Goal: Task Accomplishment & Management: Complete application form

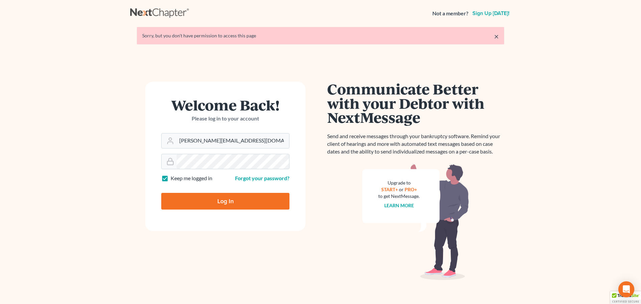
click at [241, 206] on input "Log In" at bounding box center [225, 201] width 128 height 17
type input "Thinking..."
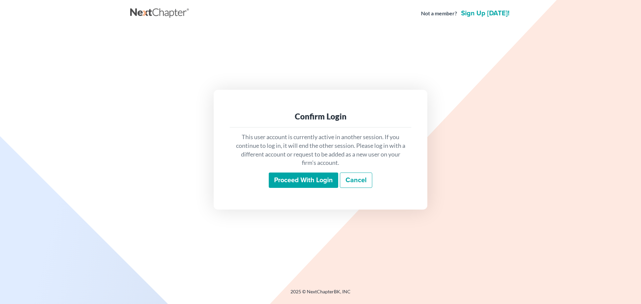
click at [305, 181] on input "Proceed with login" at bounding box center [303, 179] width 69 height 15
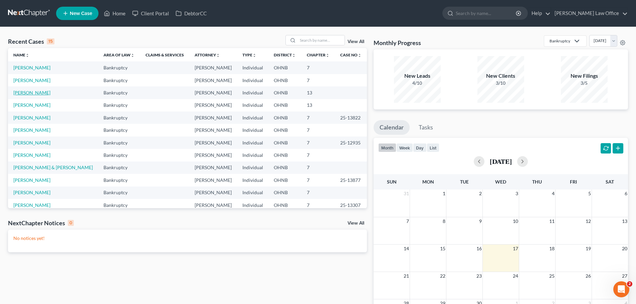
click at [38, 92] on link "Kerr, Cathleen" at bounding box center [31, 93] width 37 height 6
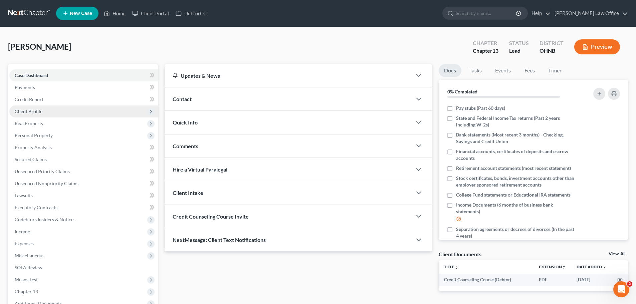
click at [41, 111] on span "Client Profile" at bounding box center [29, 111] width 28 height 6
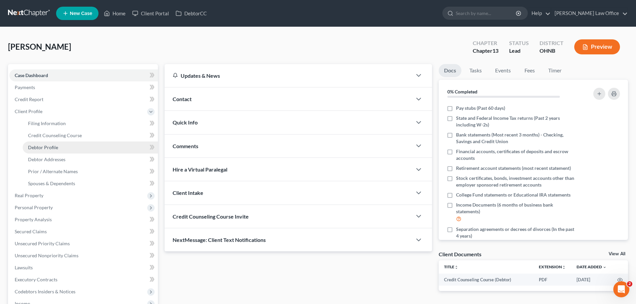
click at [49, 147] on span "Debtor Profile" at bounding box center [43, 147] width 30 height 6
select select "0"
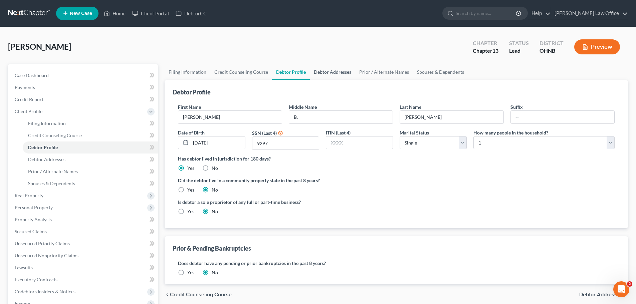
click at [334, 72] on link "Debtor Addresses" at bounding box center [332, 72] width 45 height 16
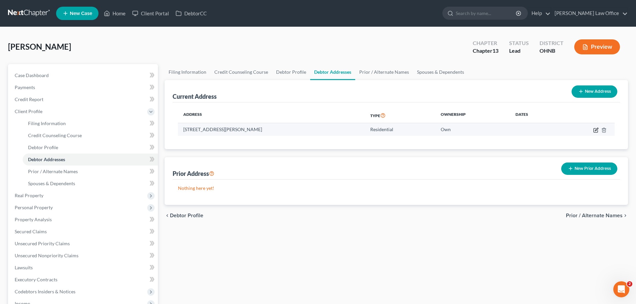
click at [594, 129] on icon "button" at bounding box center [595, 129] width 5 height 5
select select "36"
select select "42"
select select "0"
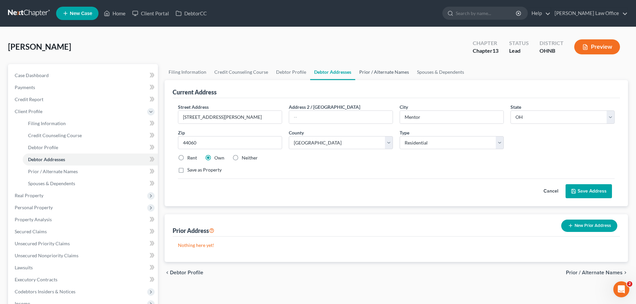
click at [377, 71] on link "Prior / Alternate Names" at bounding box center [384, 72] width 58 height 16
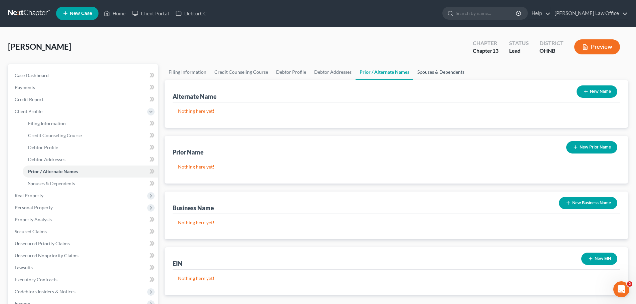
click at [436, 73] on link "Spouses & Dependents" at bounding box center [440, 72] width 55 height 16
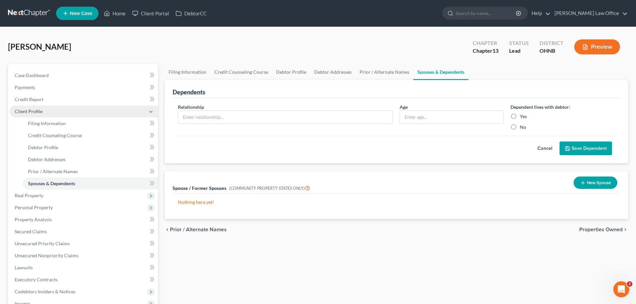
click at [37, 110] on span "Client Profile" at bounding box center [29, 111] width 28 height 6
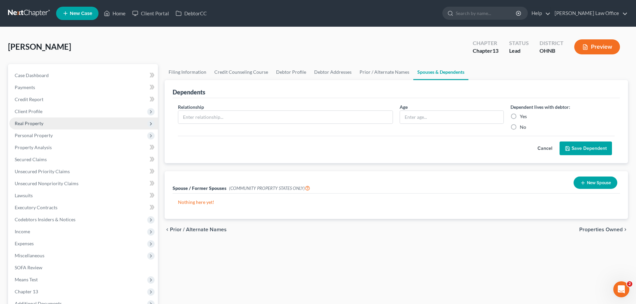
click at [45, 127] on span "Real Property" at bounding box center [83, 123] width 148 height 12
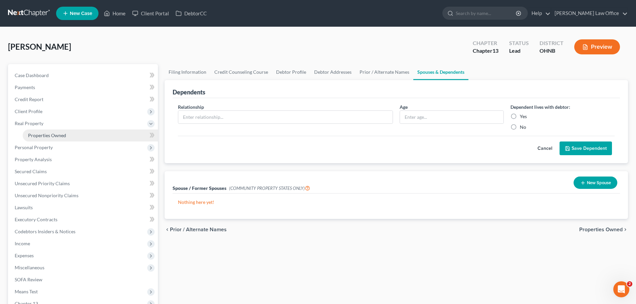
click at [50, 134] on span "Properties Owned" at bounding box center [47, 135] width 38 height 6
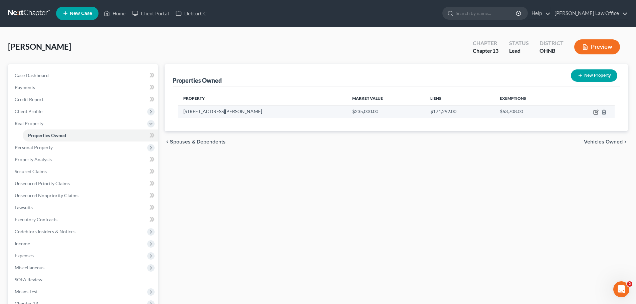
click at [594, 110] on icon "button" at bounding box center [595, 112] width 4 height 4
select select "36"
select select "42"
select select "0"
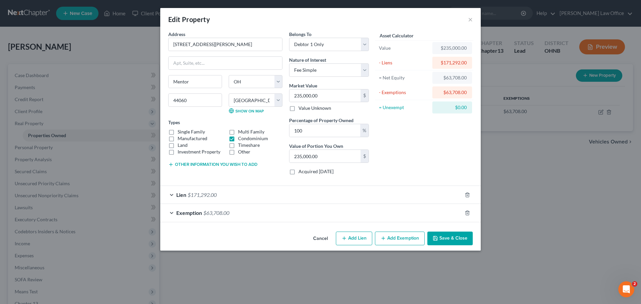
click at [447, 238] on button "Save & Close" at bounding box center [449, 239] width 45 height 14
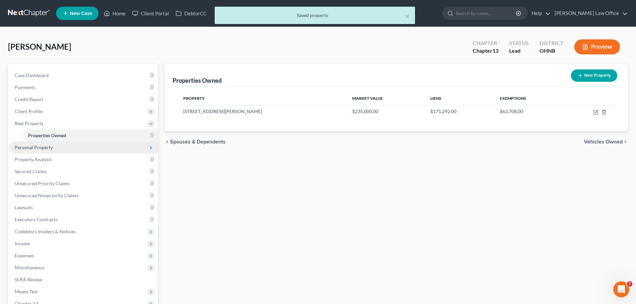
click at [50, 147] on span "Personal Property" at bounding box center [34, 147] width 38 height 6
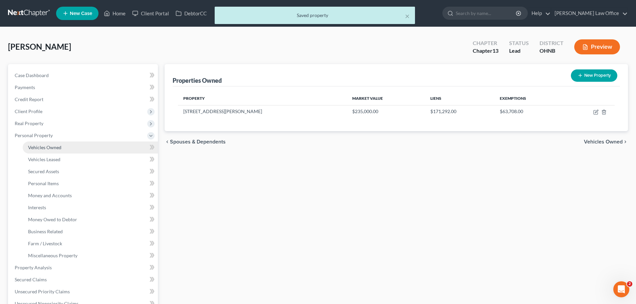
click at [71, 144] on link "Vehicles Owned" at bounding box center [90, 147] width 135 height 12
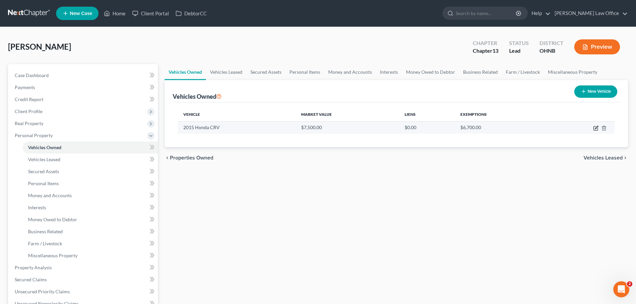
click at [595, 128] on icon "button" at bounding box center [595, 127] width 5 height 5
select select "0"
select select "11"
select select "3"
select select "0"
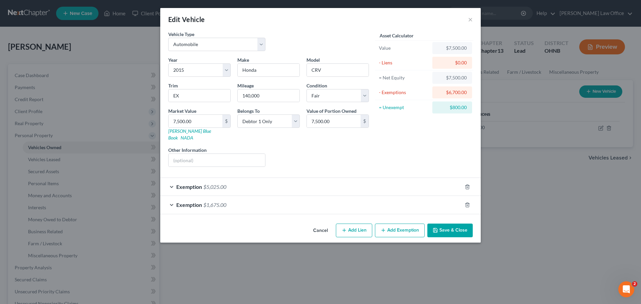
click at [451, 224] on button "Save & Close" at bounding box center [449, 231] width 45 height 14
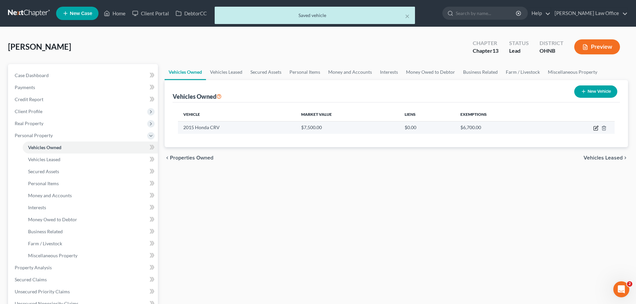
click at [597, 128] on icon "button" at bounding box center [595, 127] width 5 height 5
select select "0"
select select "11"
select select "3"
select select "0"
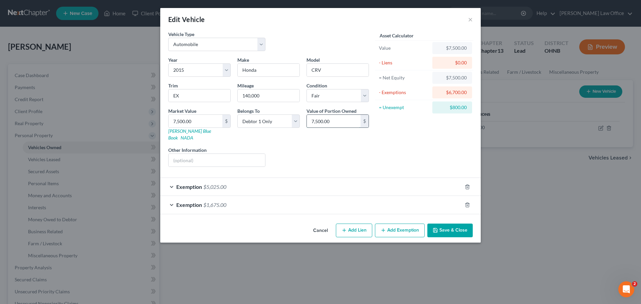
click at [316, 121] on input "7,500.00" at bounding box center [334, 121] width 54 height 13
type input "7,200.00"
click at [454, 224] on button "Save & Close" at bounding box center [449, 231] width 45 height 14
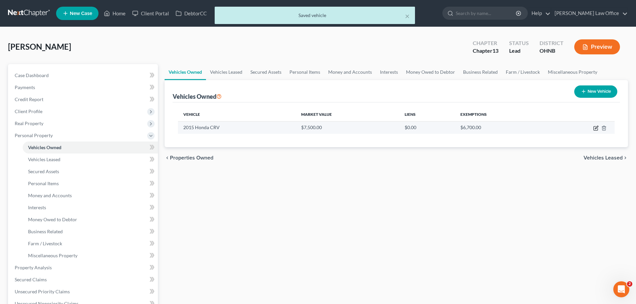
click at [595, 128] on icon "button" at bounding box center [595, 127] width 5 height 5
select select "0"
select select "11"
select select "3"
select select "0"
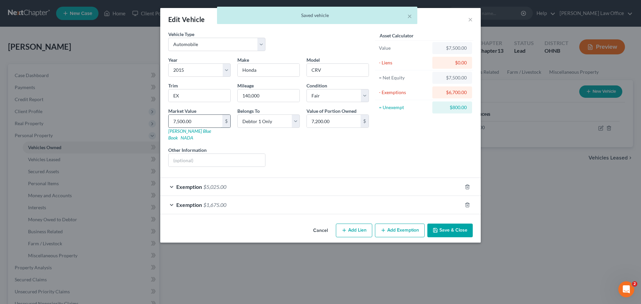
click at [178, 122] on input "7,500.00" at bounding box center [195, 121] width 54 height 13
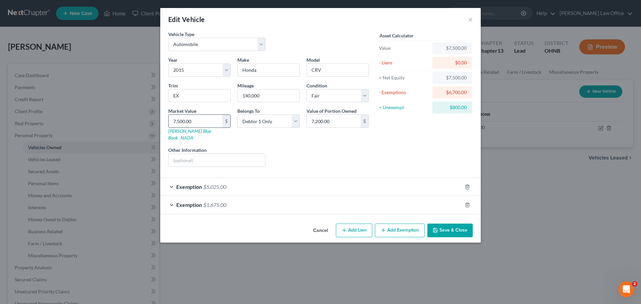
type input "7"
type input "7.00"
type input "72"
type input "72.00"
type input "720"
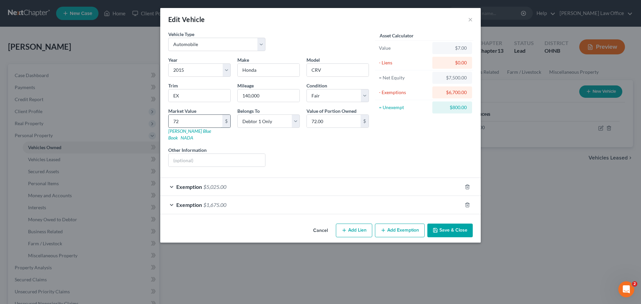
type input "720.00"
type input "7200"
type input "7,200.00"
click at [463, 224] on button "Save & Close" at bounding box center [449, 231] width 45 height 14
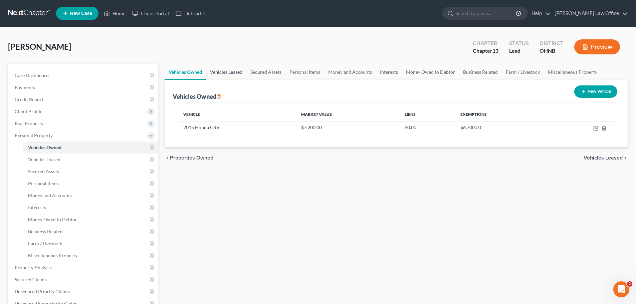
click at [232, 70] on link "Vehicles Leased" at bounding box center [226, 72] width 40 height 16
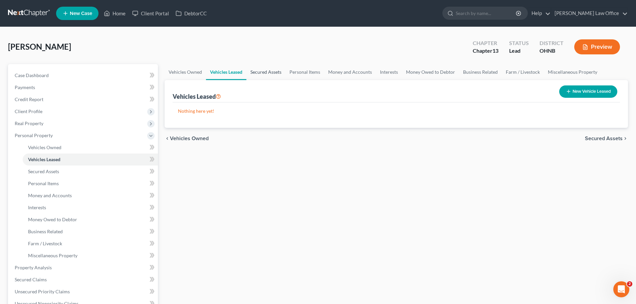
click at [270, 71] on link "Secured Assets" at bounding box center [265, 72] width 39 height 16
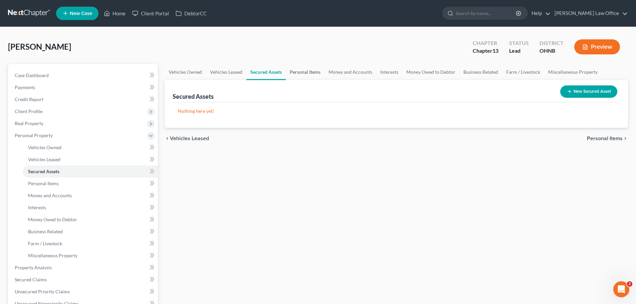
click at [307, 72] on link "Personal Items" at bounding box center [305, 72] width 39 height 16
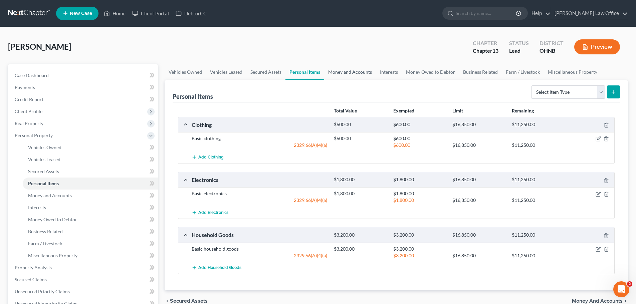
click at [347, 73] on link "Money and Accounts" at bounding box center [350, 72] width 52 height 16
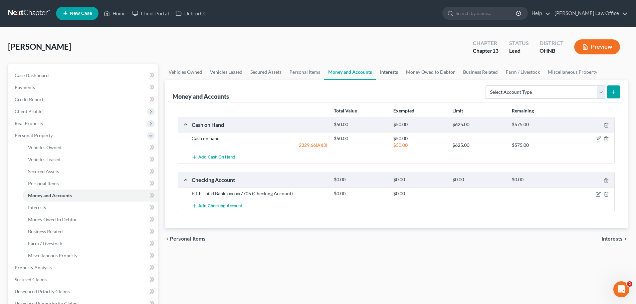
click at [389, 70] on link "Interests" at bounding box center [389, 72] width 26 height 16
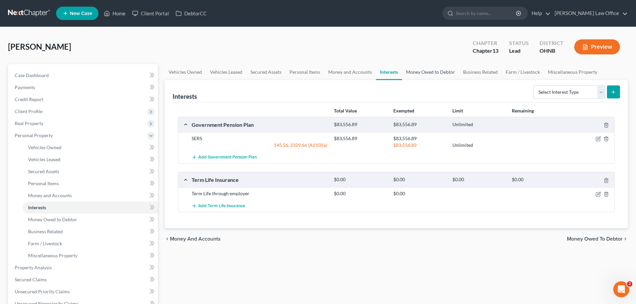
click at [425, 71] on link "Money Owed to Debtor" at bounding box center [430, 72] width 57 height 16
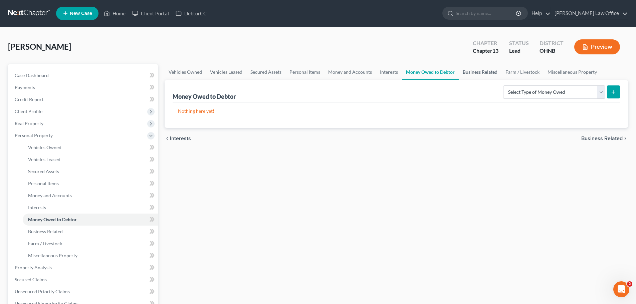
click at [471, 72] on link "Business Related" at bounding box center [479, 72] width 43 height 16
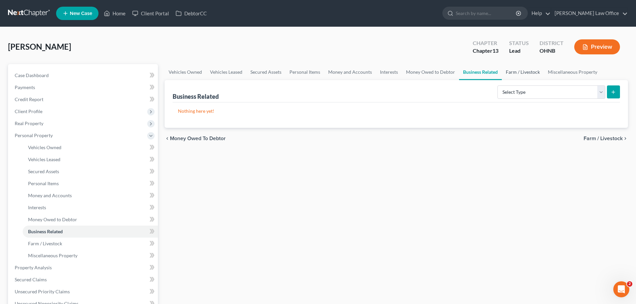
click at [524, 72] on link "Farm / Livestock" at bounding box center [522, 72] width 42 height 16
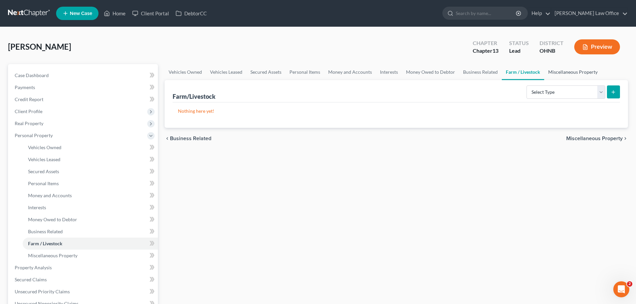
click at [570, 72] on link "Miscellaneous Property" at bounding box center [572, 72] width 57 height 16
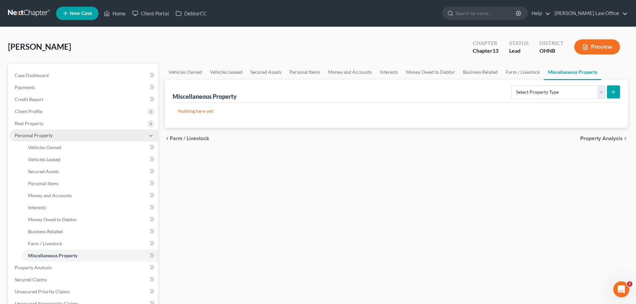
click at [49, 140] on span "Personal Property" at bounding box center [83, 135] width 148 height 12
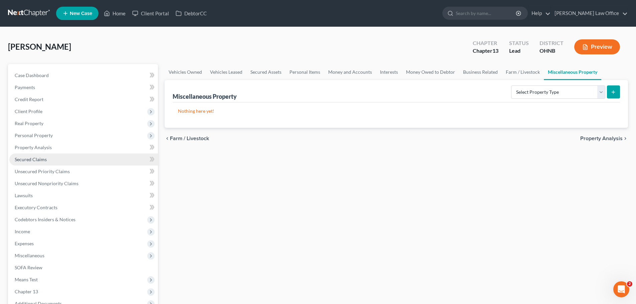
click at [52, 157] on link "Secured Claims" at bounding box center [83, 159] width 148 height 12
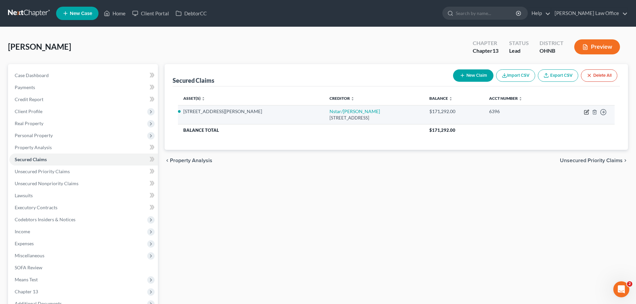
click at [587, 111] on icon "button" at bounding box center [586, 111] width 3 height 3
select select "45"
select select "3"
select select "2"
select select "0"
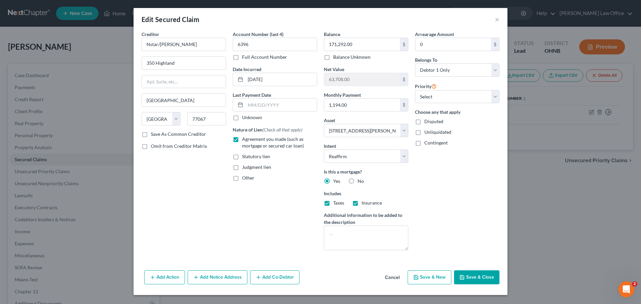
click at [472, 276] on button "Save & Close" at bounding box center [476, 277] width 45 height 14
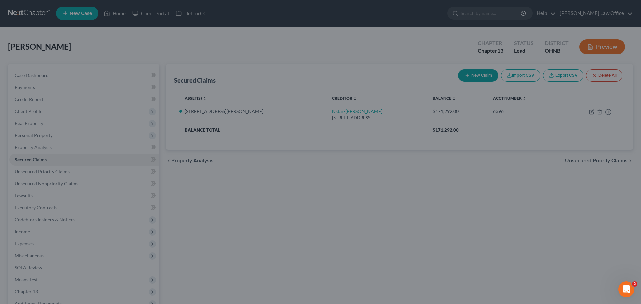
select select "3"
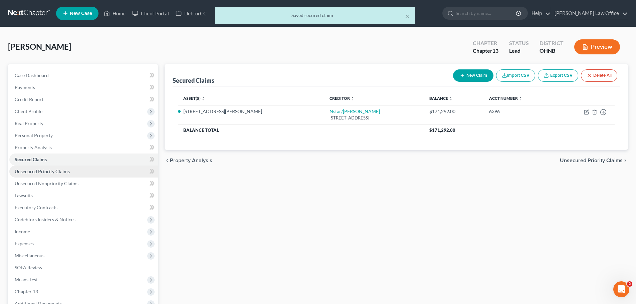
click at [35, 168] on link "Unsecured Priority Claims" at bounding box center [83, 171] width 148 height 12
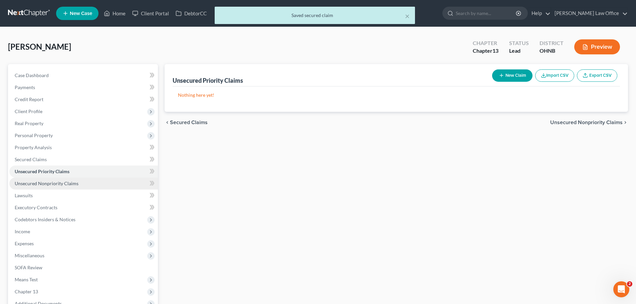
click at [62, 183] on span "Unsecured Nonpriority Claims" at bounding box center [47, 184] width 64 height 6
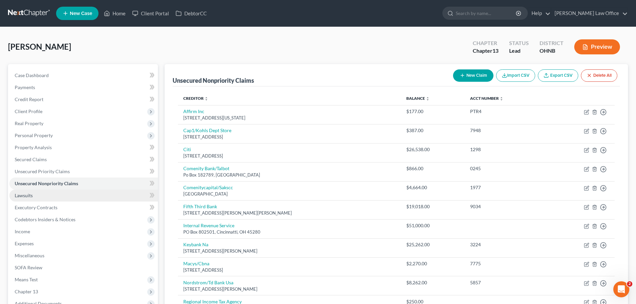
click at [54, 196] on link "Lawsuits" at bounding box center [83, 196] width 148 height 12
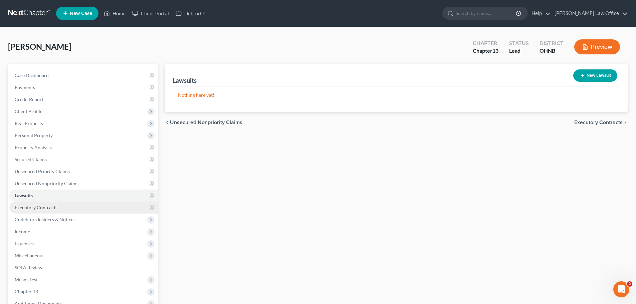
click at [49, 206] on span "Executory Contracts" at bounding box center [36, 208] width 43 height 6
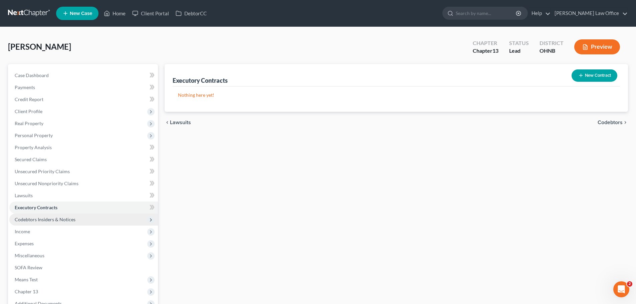
click at [62, 219] on span "Codebtors Insiders & Notices" at bounding box center [45, 220] width 61 height 6
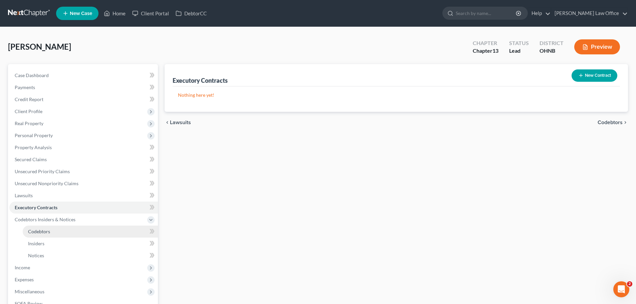
click at [46, 230] on span "Codebtors" at bounding box center [39, 232] width 22 height 6
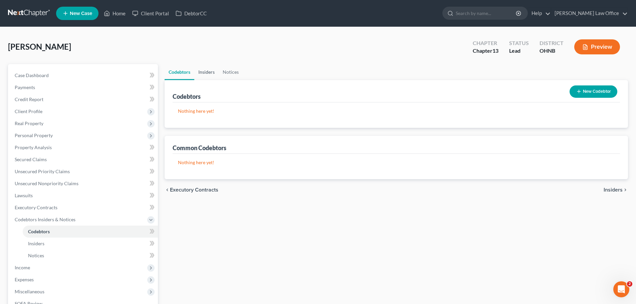
click at [211, 73] on link "Insiders" at bounding box center [206, 72] width 24 height 16
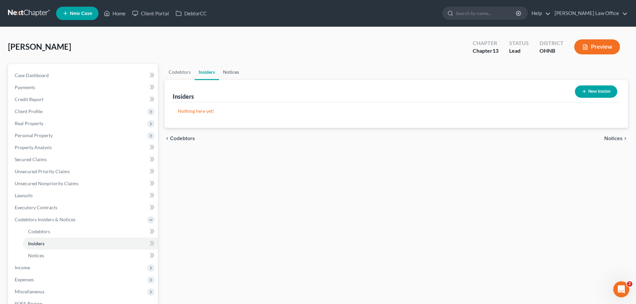
click at [228, 72] on link "Notices" at bounding box center [231, 72] width 24 height 16
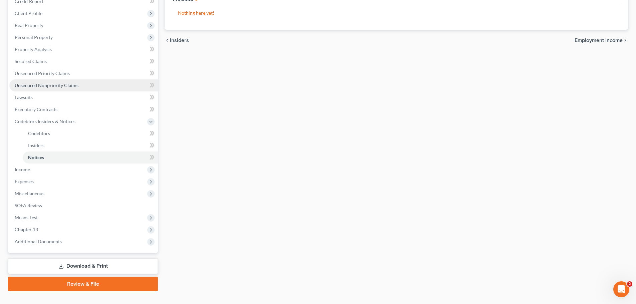
scroll to position [111, 0]
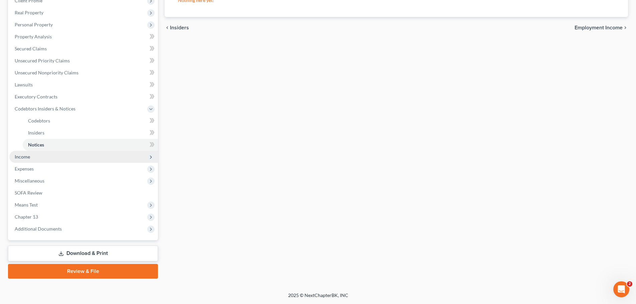
click at [20, 157] on span "Income" at bounding box center [22, 157] width 15 height 6
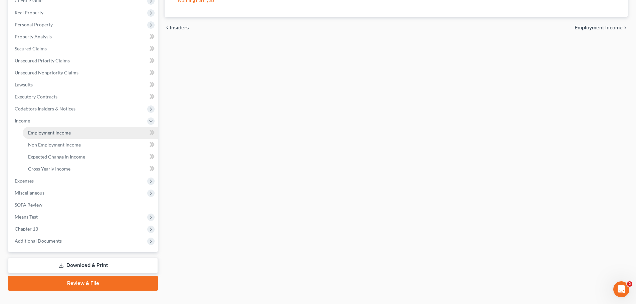
click at [50, 136] on link "Employment Income" at bounding box center [90, 133] width 135 height 12
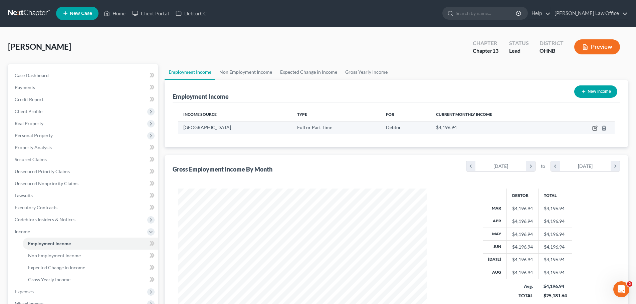
click at [595, 128] on icon "button" at bounding box center [595, 127] width 3 height 3
select select "0"
select select "36"
select select "0"
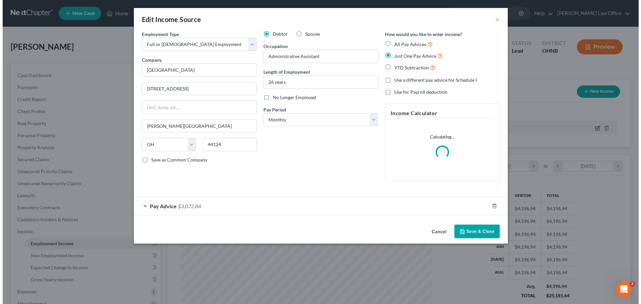
scroll to position [125, 265]
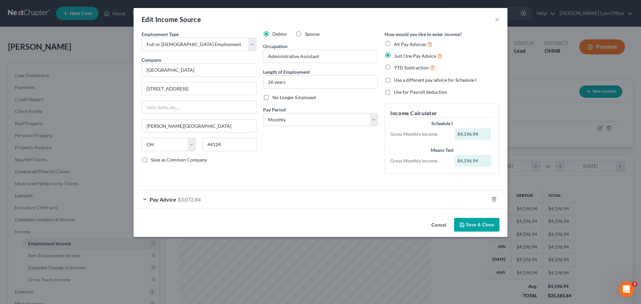
click at [163, 198] on span "Pay Advice" at bounding box center [162, 199] width 27 height 6
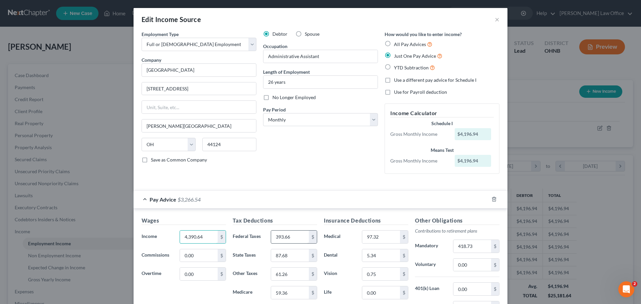
type input "4,390.64"
type input "411.83"
type input "87.68"
click at [289, 257] on input "text" at bounding box center [290, 255] width 38 height 13
type input "91.73"
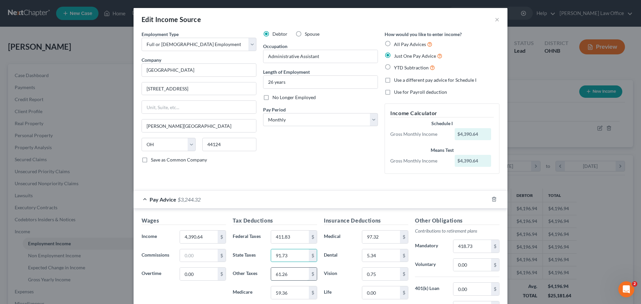
click at [293, 274] on input "61.26" at bounding box center [290, 274] width 38 height 13
type input "64.08"
click at [294, 288] on input "59.36" at bounding box center [290, 292] width 38 height 13
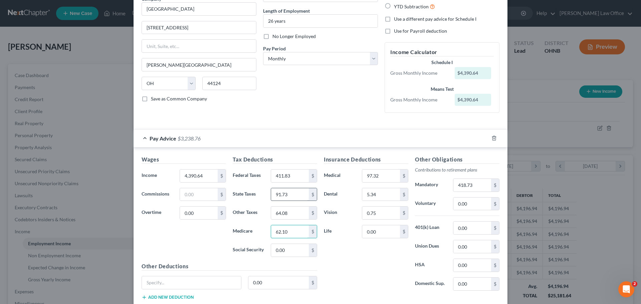
scroll to position [67, 0]
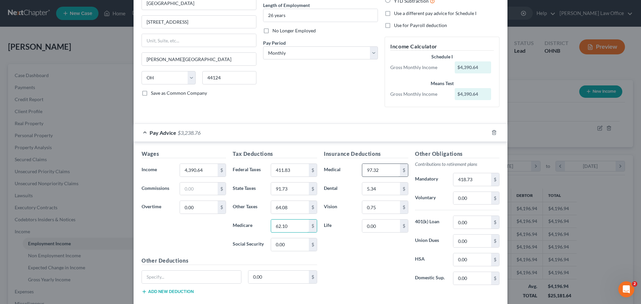
type input "62.10"
click at [388, 169] on input "97.32" at bounding box center [381, 170] width 38 height 13
type input "103.82"
click at [379, 191] on input "5.34" at bounding box center [381, 189] width 38 height 13
type input "5.76"
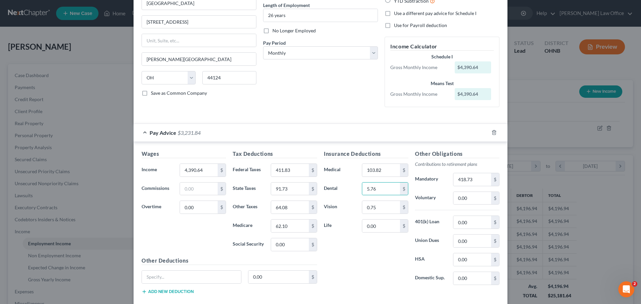
click at [387, 200] on div "Insurance Deductions Medical 103.82 $ Dental 5.76 $ Vision 0.75 $ Life 0.00 $" at bounding box center [365, 220] width 91 height 140
click at [380, 212] on input "0.75" at bounding box center [381, 207] width 38 height 13
type input "0.80"
click at [481, 179] on input "418.73" at bounding box center [472, 179] width 38 height 13
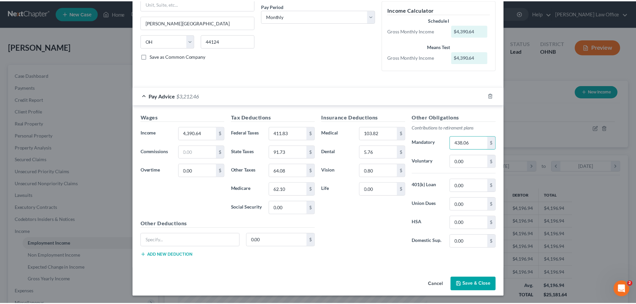
scroll to position [104, 0]
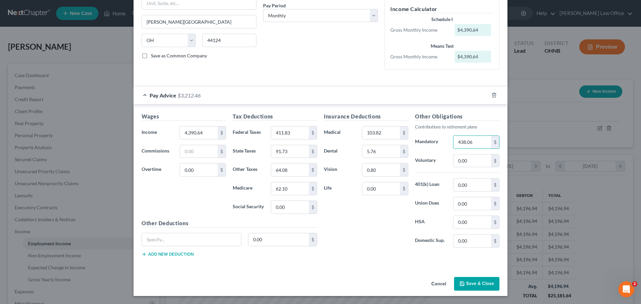
type input "438.06"
click at [478, 286] on button "Save & Close" at bounding box center [476, 284] width 45 height 14
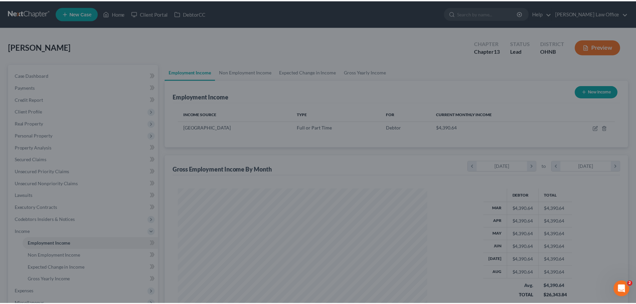
scroll to position [333517, 333379]
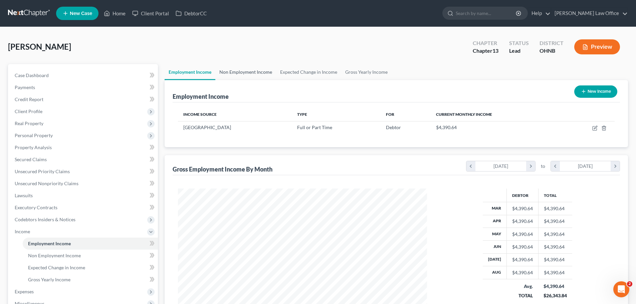
click at [256, 73] on link "Non Employment Income" at bounding box center [245, 72] width 61 height 16
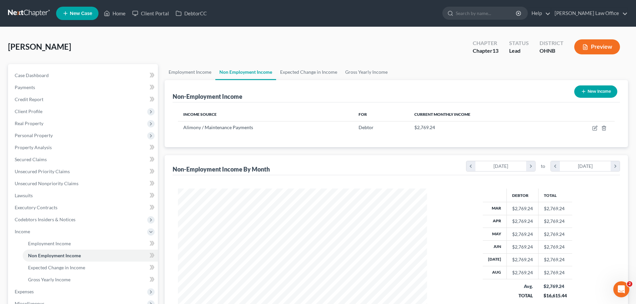
scroll to position [124, 262]
click at [303, 73] on link "Expected Change in Income" at bounding box center [308, 72] width 65 height 16
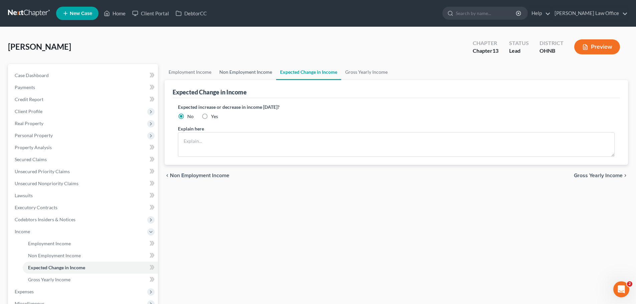
click at [241, 73] on link "Non Employment Income" at bounding box center [245, 72] width 61 height 16
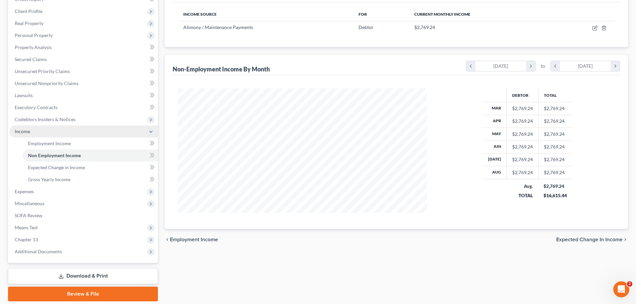
click at [23, 134] on span "Income" at bounding box center [83, 131] width 148 height 12
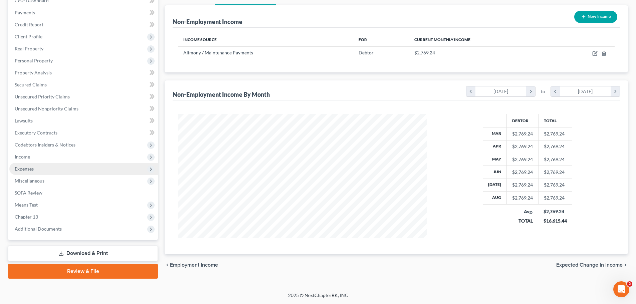
click at [31, 168] on span "Expenses" at bounding box center [24, 169] width 19 height 6
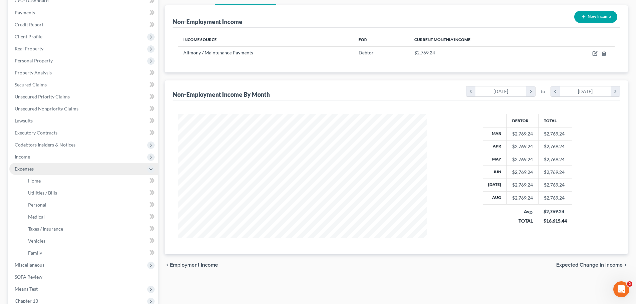
scroll to position [100, 0]
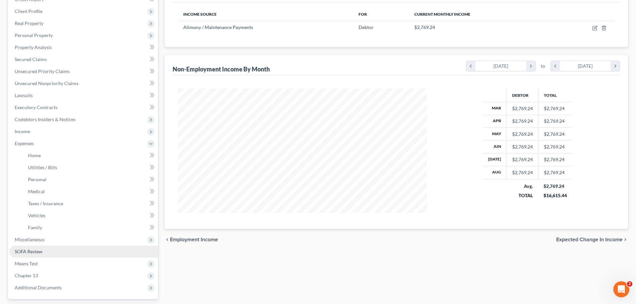
click at [40, 252] on span "SOFA Review" at bounding box center [29, 252] width 28 height 6
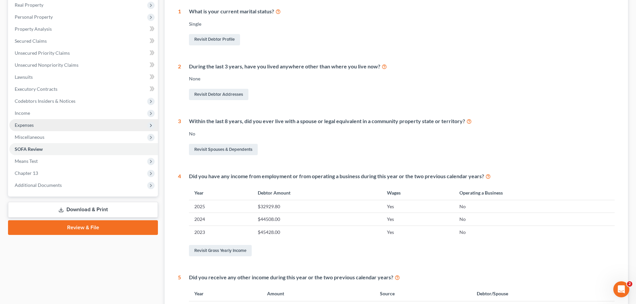
scroll to position [133, 0]
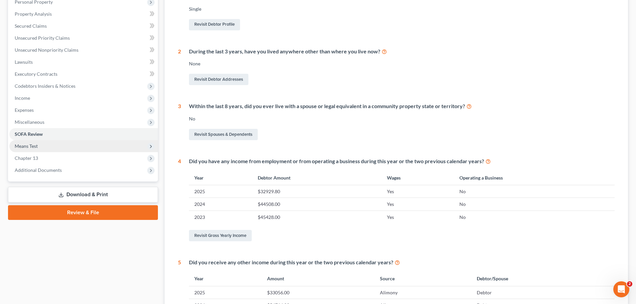
click at [27, 145] on span "Means Test" at bounding box center [26, 146] width 23 height 6
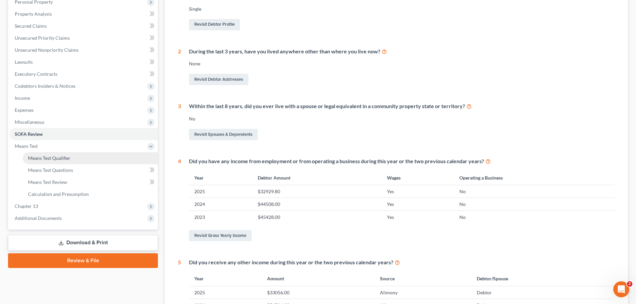
click at [41, 159] on span "Means Test Qualifier" at bounding box center [49, 158] width 42 height 6
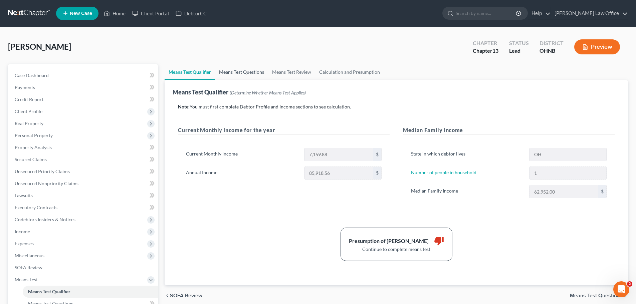
click at [243, 73] on link "Means Test Questions" at bounding box center [241, 72] width 53 height 16
select select "1"
select select "0"
select select "60"
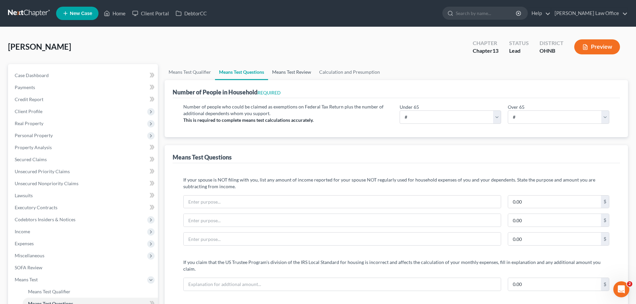
click at [295, 72] on link "Means Test Review" at bounding box center [291, 72] width 47 height 16
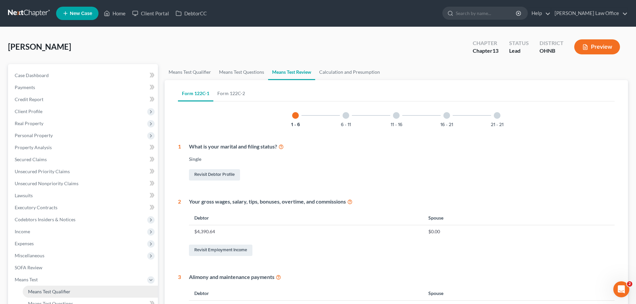
click at [47, 290] on span "Means Test Qualifier" at bounding box center [49, 292] width 42 height 6
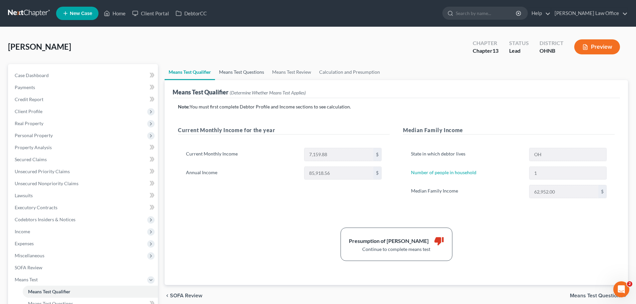
click at [250, 74] on link "Means Test Questions" at bounding box center [241, 72] width 53 height 16
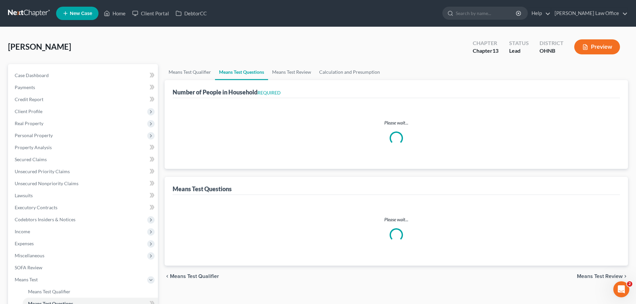
select select "0"
select select "60"
select select "1"
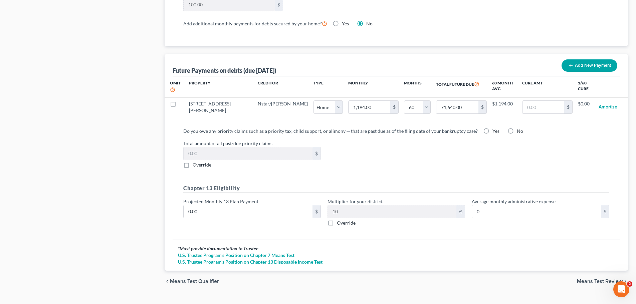
scroll to position [624, 0]
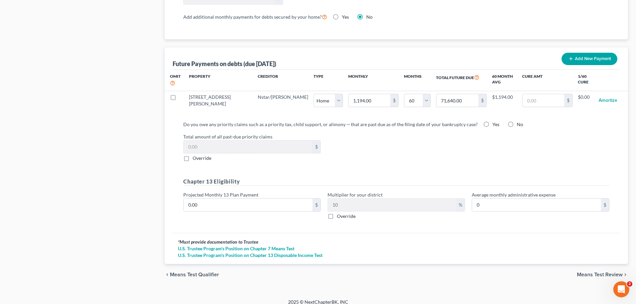
click at [597, 272] on span "Means Test Review" at bounding box center [600, 274] width 46 height 5
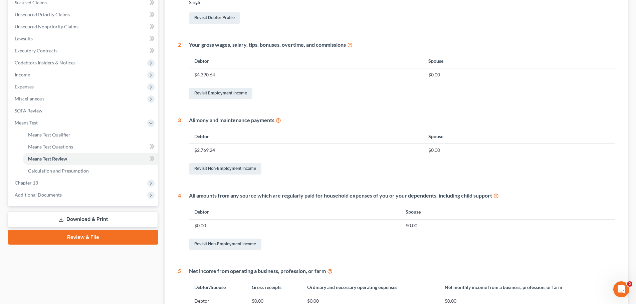
scroll to position [100, 0]
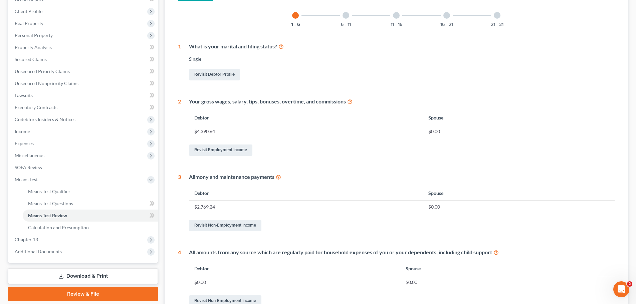
click at [345, 17] on div at bounding box center [345, 15] width 7 height 7
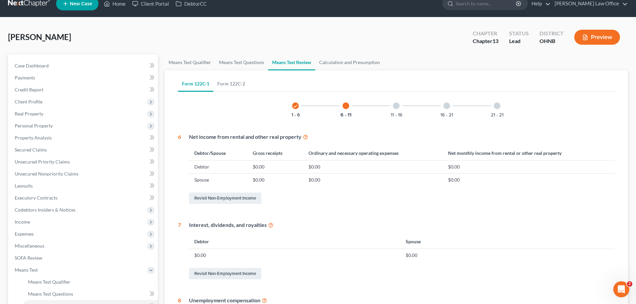
scroll to position [0, 0]
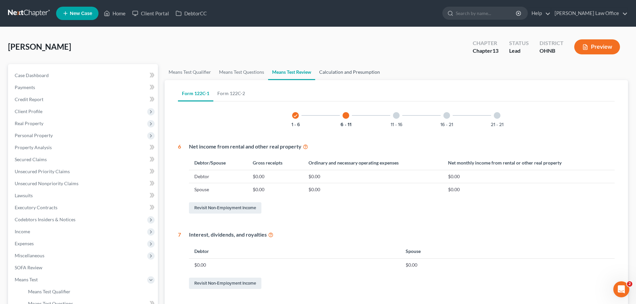
click at [348, 70] on link "Calculation and Presumption" at bounding box center [349, 72] width 69 height 16
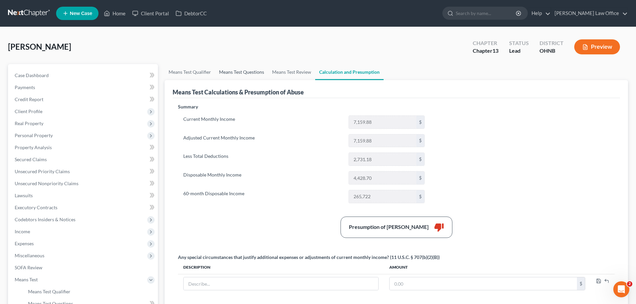
click at [236, 72] on link "Means Test Questions" at bounding box center [241, 72] width 53 height 16
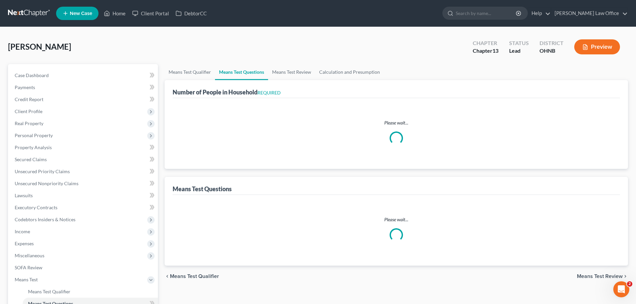
select select "0"
select select "60"
select select "1"
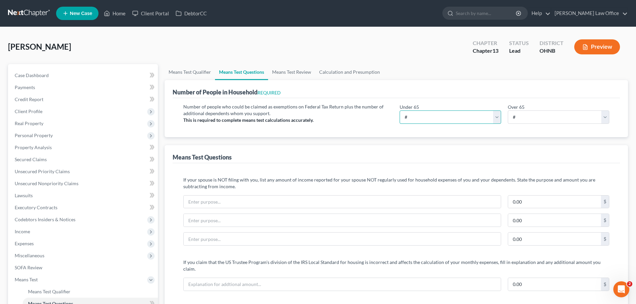
click at [428, 116] on select "# 0 1 2 3 4 5 6 7 8 9 10" at bounding box center [449, 116] width 101 height 13
select select "1"
click at [399, 110] on select "# 0 1 2 3 4 5 6 7 8 9 10" at bounding box center [449, 116] width 101 height 13
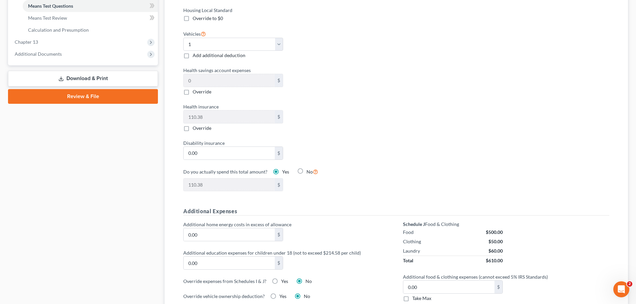
scroll to position [200, 0]
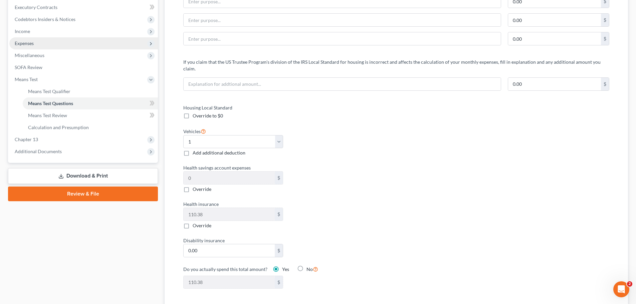
click at [40, 42] on span "Expenses" at bounding box center [83, 43] width 148 height 12
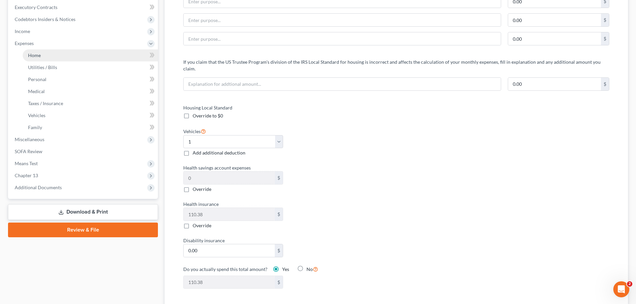
click at [49, 57] on link "Home" at bounding box center [90, 55] width 135 height 12
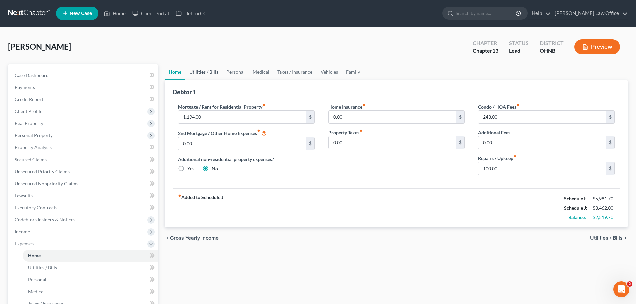
click at [204, 70] on link "Utilities / Bills" at bounding box center [203, 72] width 37 height 16
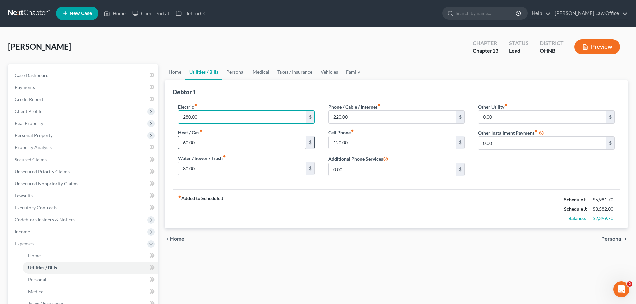
type input "280.00"
type input "140.00"
click at [205, 169] on input "80.00" at bounding box center [242, 168] width 128 height 13
type input "95.00"
click at [362, 120] on input "220.00" at bounding box center [392, 117] width 128 height 13
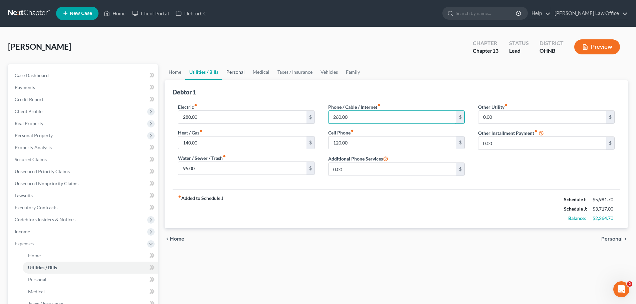
type input "260.00"
click at [235, 69] on link "Personal" at bounding box center [235, 72] width 26 height 16
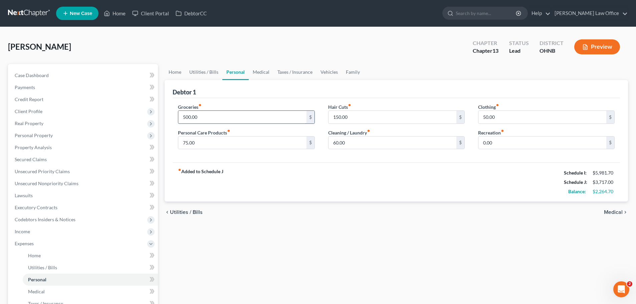
click at [201, 116] on input "500.00" at bounding box center [242, 117] width 128 height 13
type input "550.00"
type input "45.00"
click at [346, 116] on input "150.00" at bounding box center [392, 117] width 128 height 13
type input "50.00"
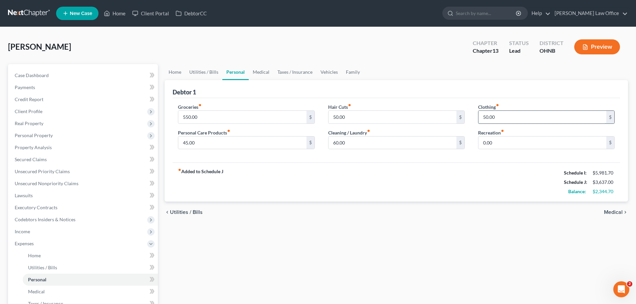
click at [509, 116] on input "50.00" at bounding box center [542, 117] width 128 height 13
type input "110.00"
click at [258, 71] on link "Medical" at bounding box center [261, 72] width 25 height 16
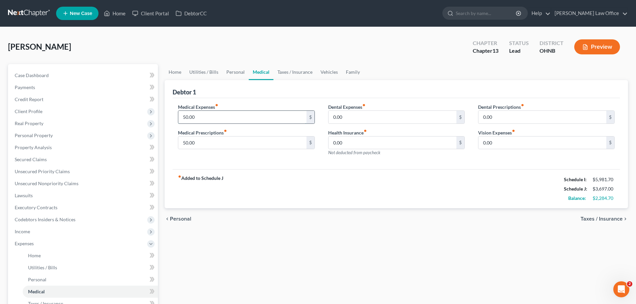
click at [221, 114] on input "50.00" at bounding box center [242, 117] width 128 height 13
type input "250.00"
click at [353, 119] on input "0.00" at bounding box center [392, 117] width 128 height 13
type input "50.00"
click at [288, 69] on link "Taxes / Insurance" at bounding box center [294, 72] width 43 height 16
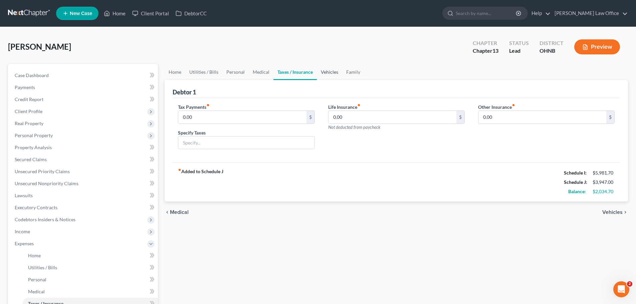
click at [324, 68] on link "Vehicles" at bounding box center [329, 72] width 25 height 16
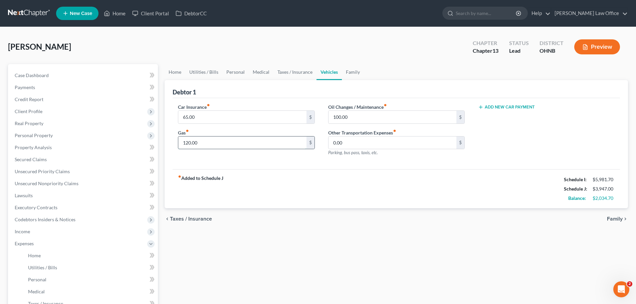
click at [214, 142] on input "120.00" at bounding box center [242, 142] width 128 height 13
type input "180.00"
click at [355, 70] on link "Family" at bounding box center [353, 72] width 22 height 16
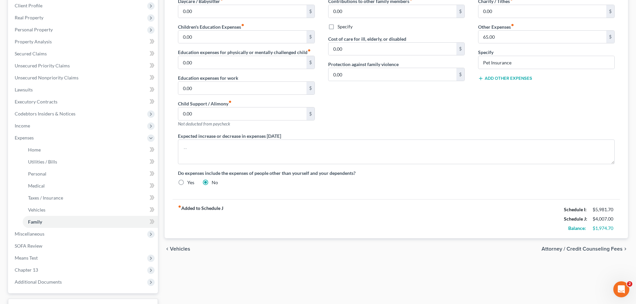
scroll to position [133, 0]
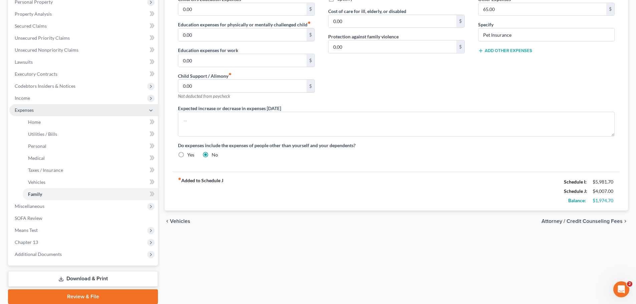
click at [48, 107] on span "Expenses" at bounding box center [83, 110] width 148 height 12
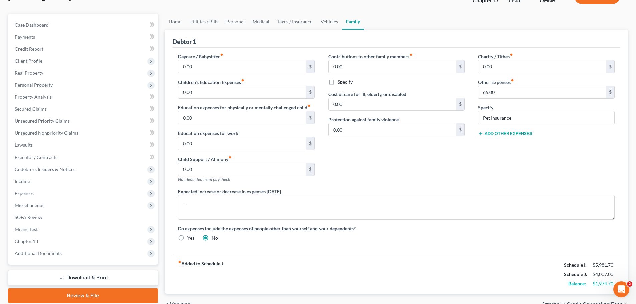
scroll to position [0, 0]
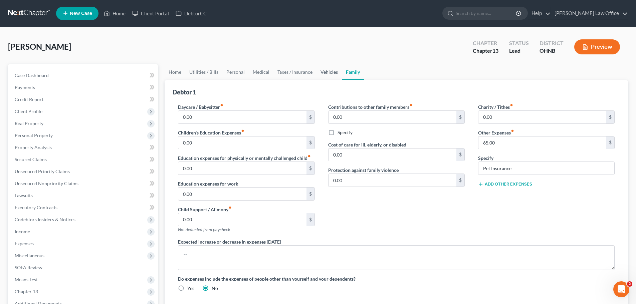
click at [330, 72] on link "Vehicles" at bounding box center [328, 72] width 25 height 16
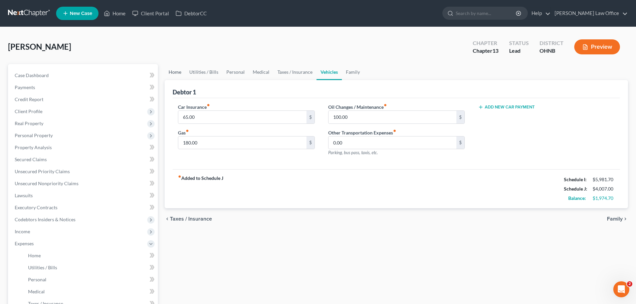
click at [176, 72] on link "Home" at bounding box center [174, 72] width 21 height 16
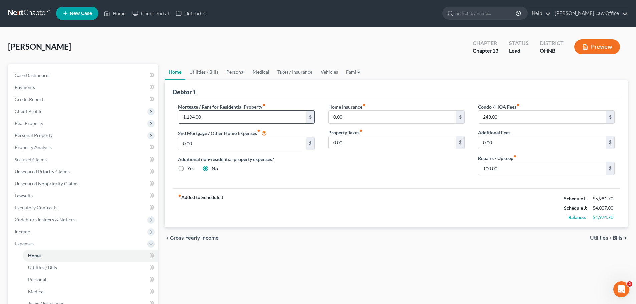
click at [218, 119] on input "1,194.00" at bounding box center [242, 117] width 128 height 13
type input "1,194.77"
click at [487, 169] on input "100.00" at bounding box center [542, 168] width 128 height 13
type input "125.00"
click at [205, 71] on link "Utilities / Bills" at bounding box center [203, 72] width 37 height 16
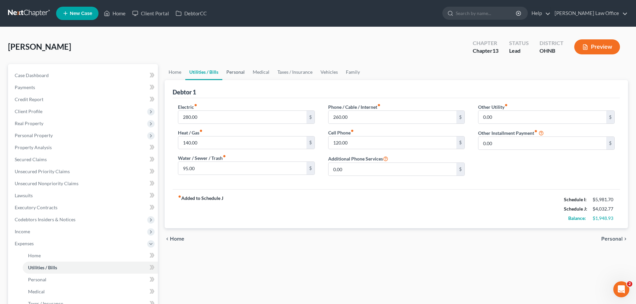
click at [233, 70] on link "Personal" at bounding box center [235, 72] width 26 height 16
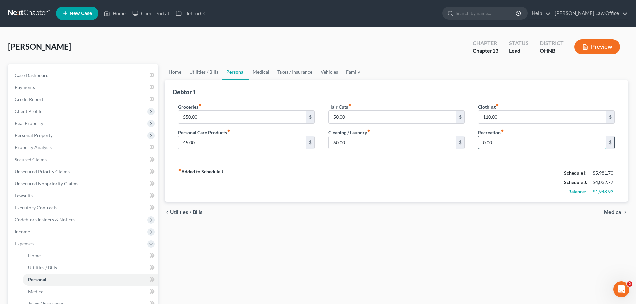
click at [504, 144] on input "0.00" at bounding box center [542, 142] width 128 height 13
type input "100.00"
type input "150.00"
click at [264, 72] on link "Medical" at bounding box center [261, 72] width 25 height 16
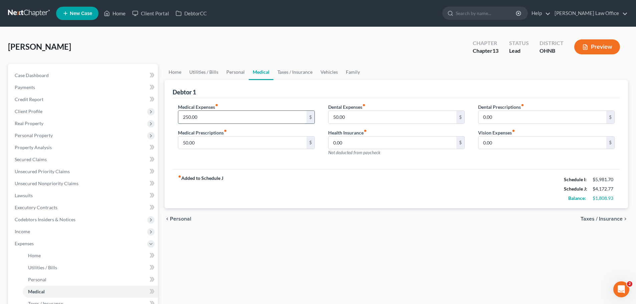
click at [202, 119] on input "250.00" at bounding box center [242, 117] width 128 height 13
drag, startPoint x: 198, startPoint y: 118, endPoint x: 148, endPoint y: 120, distance: 49.4
click at [175, 120] on div "Medical Expenses fiber_manual_record 300.00 $ Medical Prescriptions fiber_manua…" at bounding box center [246, 132] width 150 height 58
type input "250.00"
click at [291, 75] on link "Taxes / Insurance" at bounding box center [294, 72] width 43 height 16
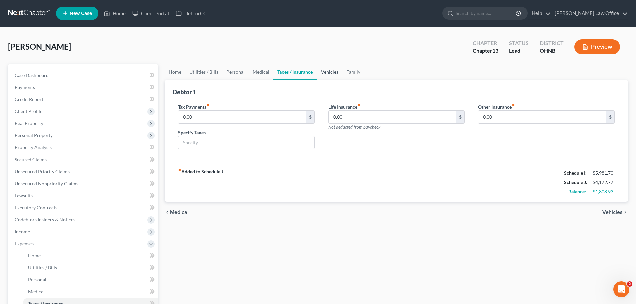
click at [325, 71] on link "Vehicles" at bounding box center [329, 72] width 25 height 16
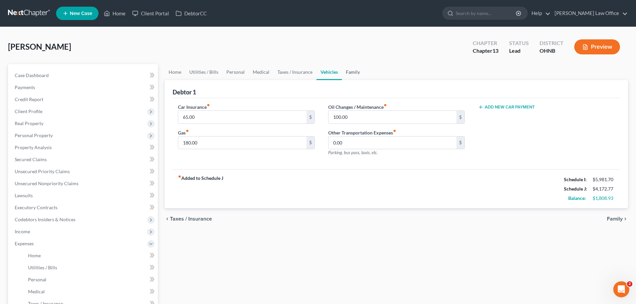
click at [342, 75] on link "Family" at bounding box center [353, 72] width 22 height 16
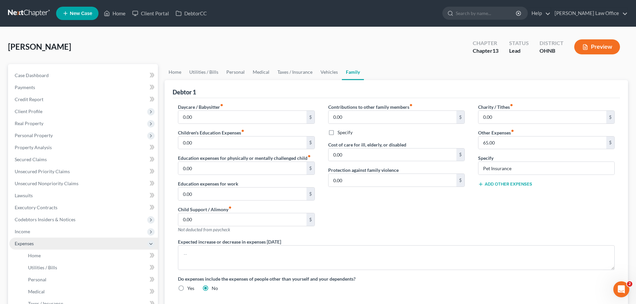
click at [35, 248] on span "Expenses" at bounding box center [83, 244] width 148 height 12
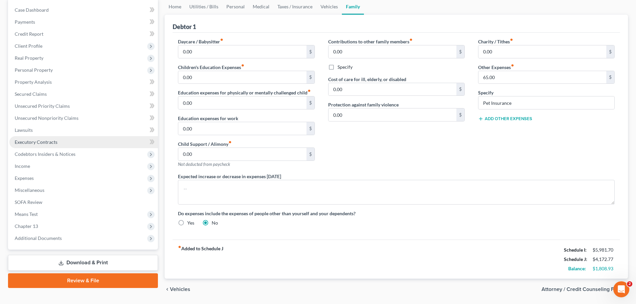
scroll to position [53, 0]
